Goal: Complete application form

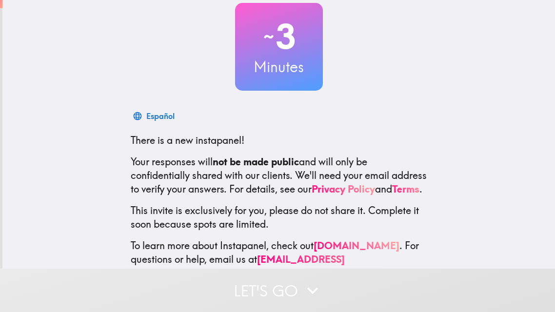
scroll to position [86, 0]
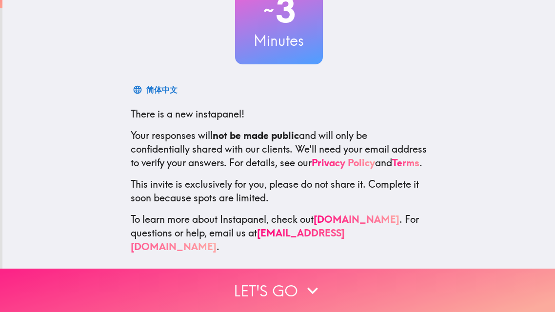
click at [321, 292] on icon "button" at bounding box center [312, 290] width 21 height 21
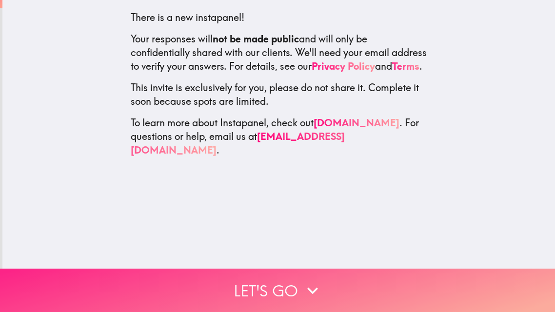
scroll to position [0, 0]
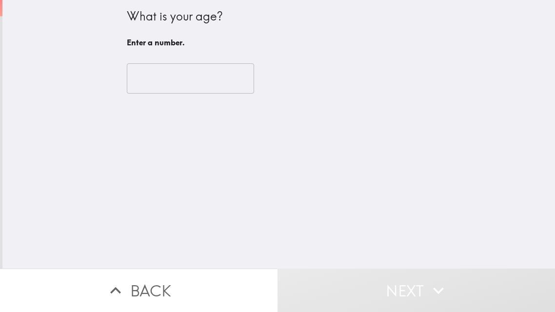
click at [228, 99] on div "​" at bounding box center [279, 79] width 305 height 54
click at [222, 83] on input "number" at bounding box center [190, 78] width 127 height 30
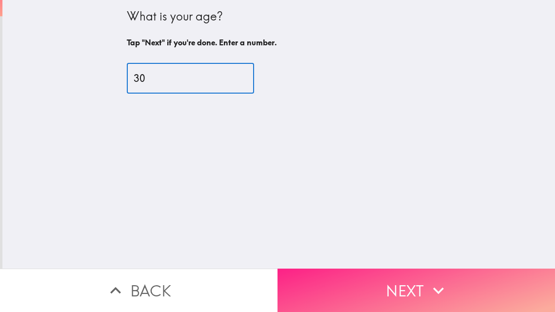
type input "30"
click at [367, 278] on button "Next" at bounding box center [417, 290] width 278 height 43
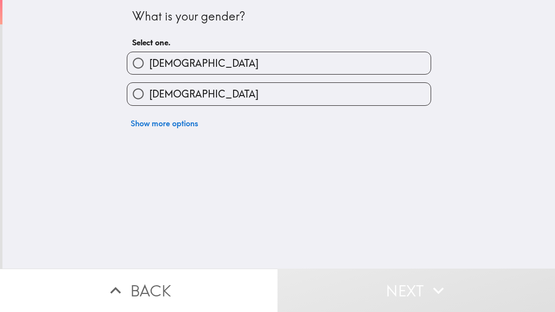
click at [278, 99] on label "[DEMOGRAPHIC_DATA]" at bounding box center [279, 94] width 304 height 22
click at [149, 99] on input "[DEMOGRAPHIC_DATA]" at bounding box center [138, 94] width 22 height 22
radio input "true"
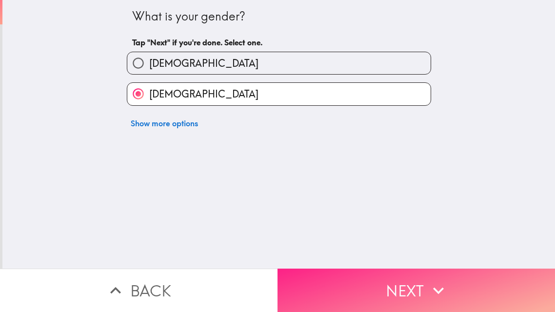
click at [338, 284] on button "Next" at bounding box center [417, 290] width 278 height 43
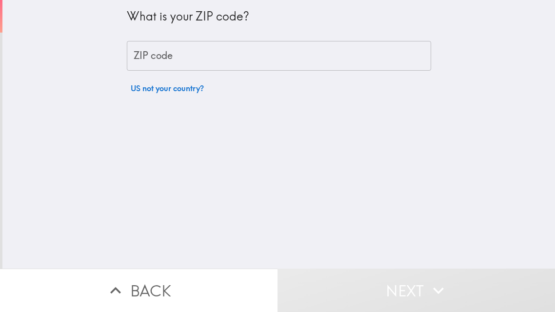
click at [314, 67] on input "ZIP code" at bounding box center [279, 56] width 305 height 30
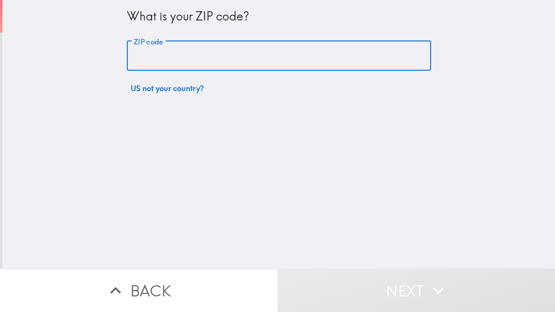
type input "29856"
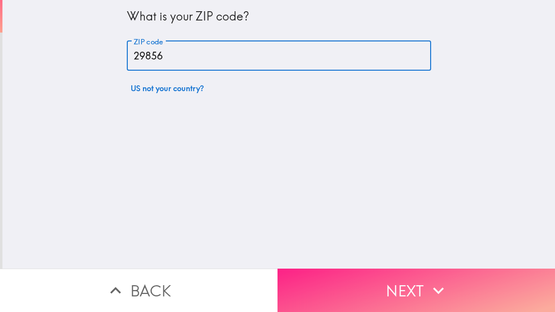
click at [330, 281] on button "Next" at bounding box center [417, 290] width 278 height 43
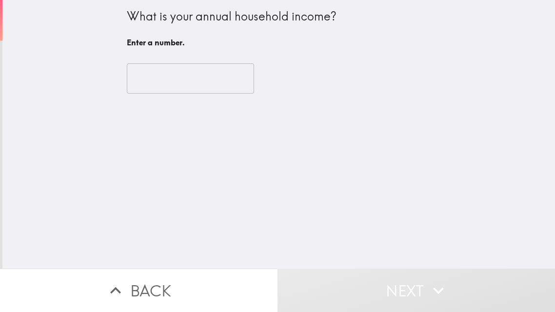
click at [231, 82] on input "number" at bounding box center [190, 78] width 127 height 30
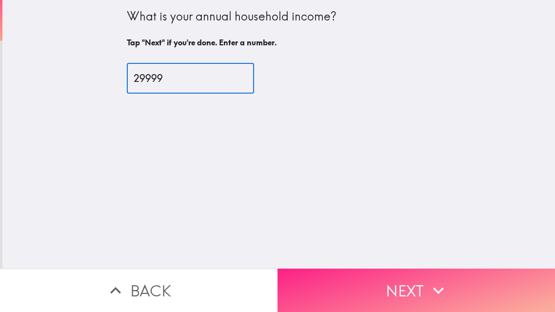
type input "29999"
click at [399, 286] on button "Next" at bounding box center [417, 290] width 278 height 43
